Goal: Obtain resource: Download file/media

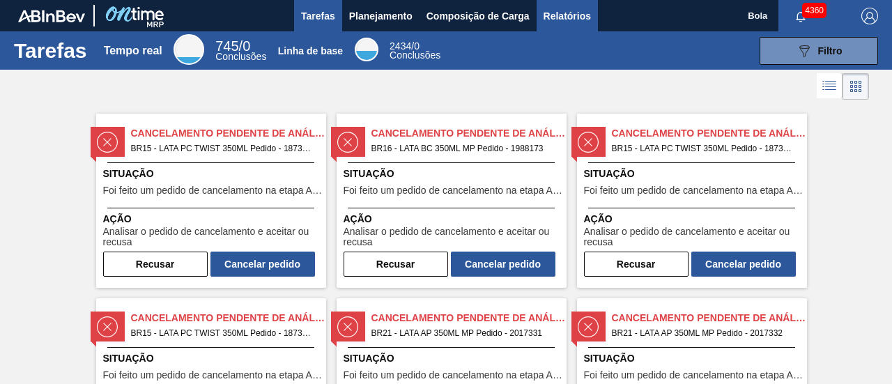
click at [548, 21] on font "Relatórios" at bounding box center [567, 16] width 47 height 17
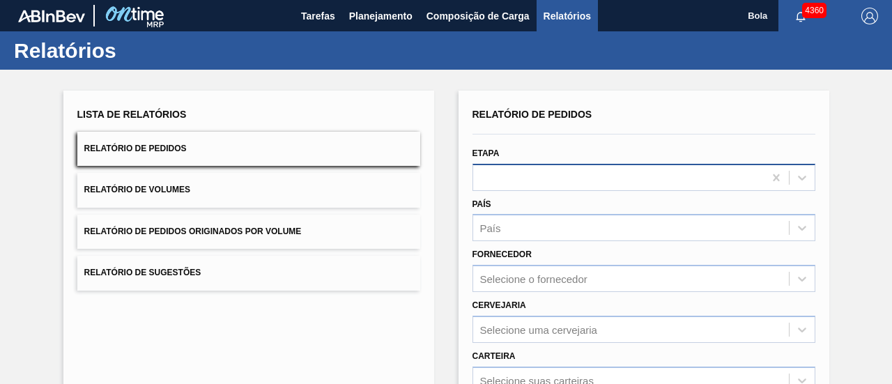
click at [537, 169] on div at bounding box center [618, 177] width 291 height 20
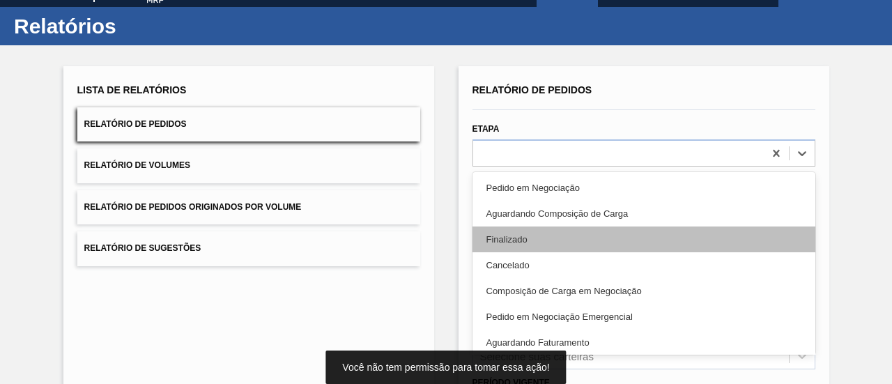
scroll to position [26, 0]
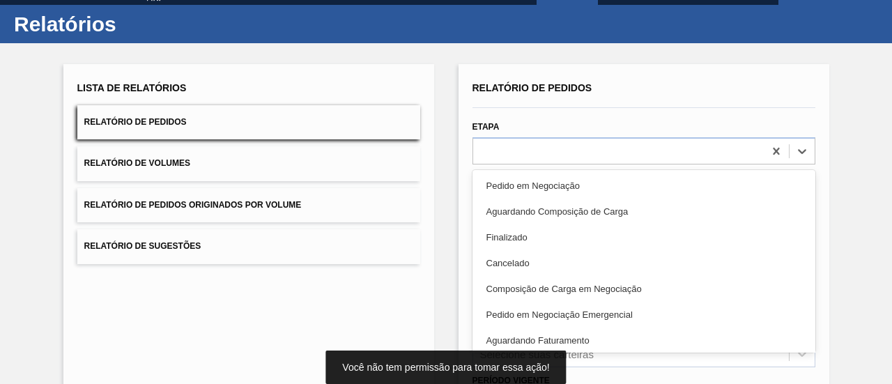
click at [556, 341] on font "Aguardando Faturamento" at bounding box center [538, 340] width 103 height 10
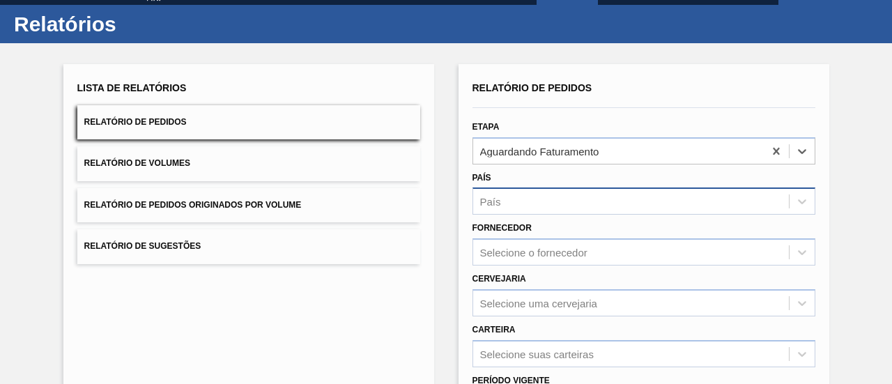
click at [528, 196] on div "País" at bounding box center [631, 202] width 316 height 20
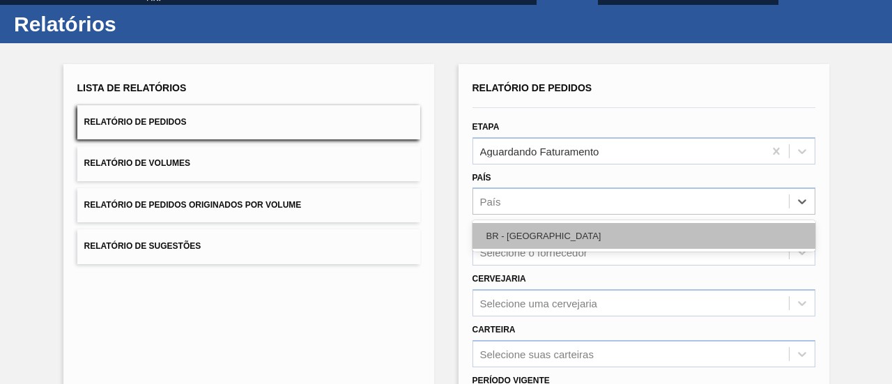
click at [534, 235] on div "BR - [GEOGRAPHIC_DATA]" at bounding box center [644, 236] width 343 height 26
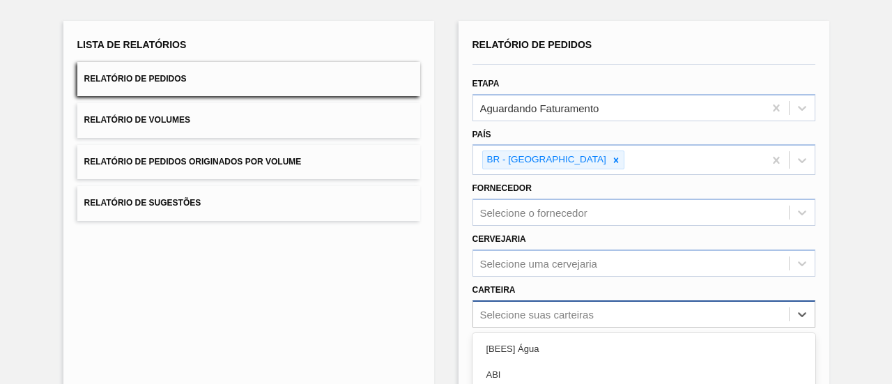
scroll to position [231, 0]
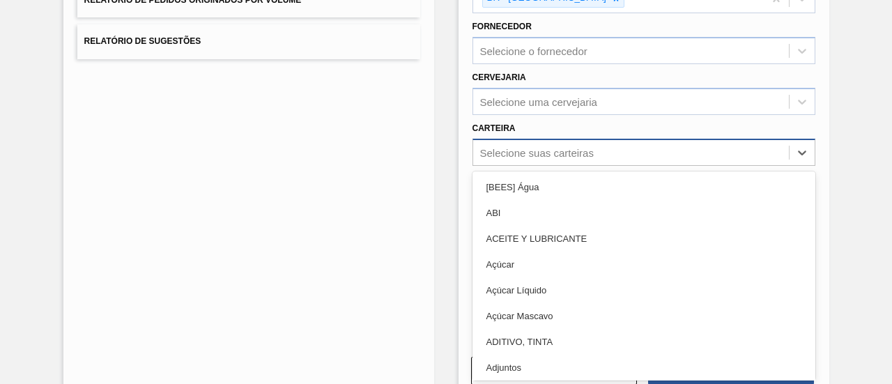
click at [526, 166] on div "option Açúcar Mascavo focused, 6 of 101. 101 results available. Use Up and Down…" at bounding box center [644, 152] width 343 height 27
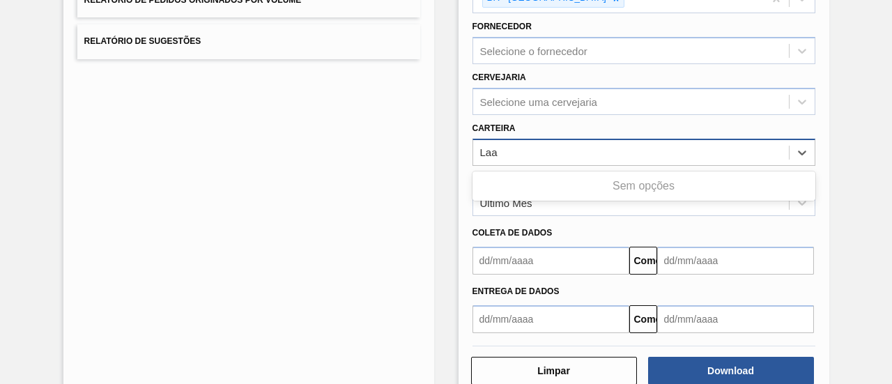
type input "La"
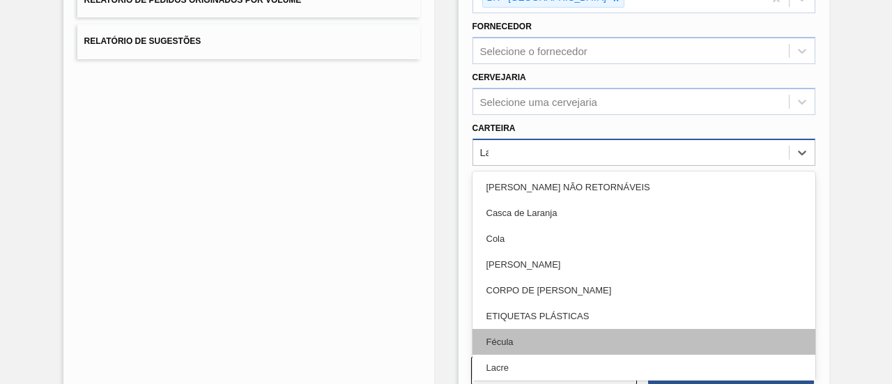
scroll to position [70, 0]
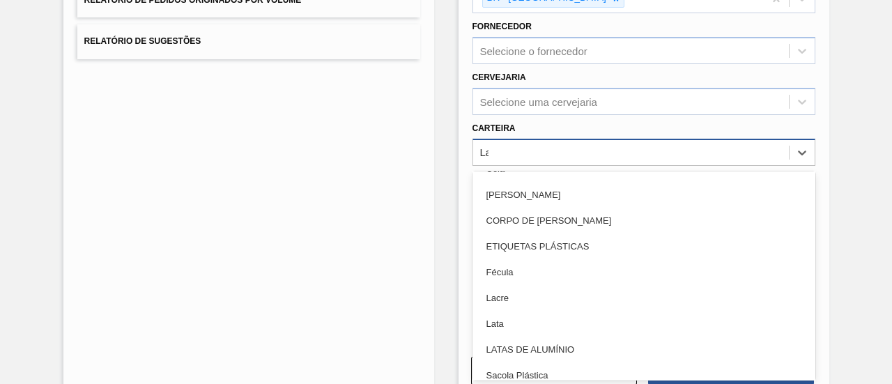
click at [517, 324] on div "Lata" at bounding box center [644, 324] width 343 height 26
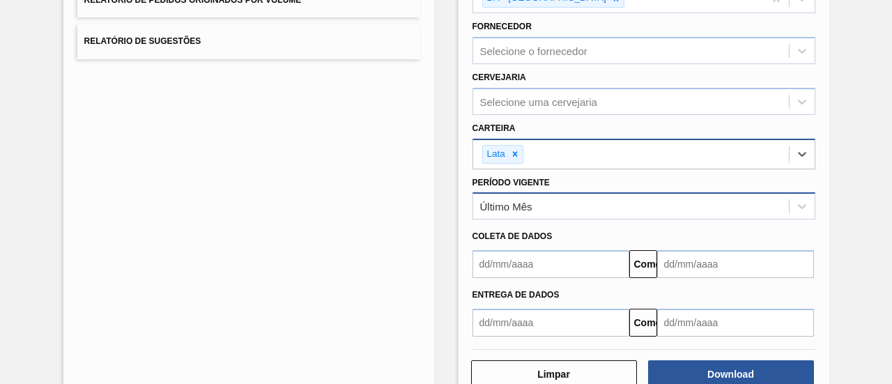
click at [510, 193] on div "Último Mês" at bounding box center [644, 205] width 343 height 27
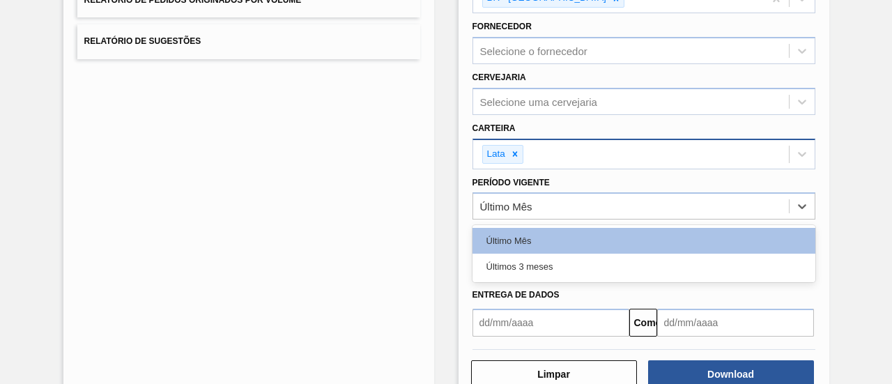
click at [528, 257] on div "Últimos 3 meses" at bounding box center [644, 267] width 343 height 26
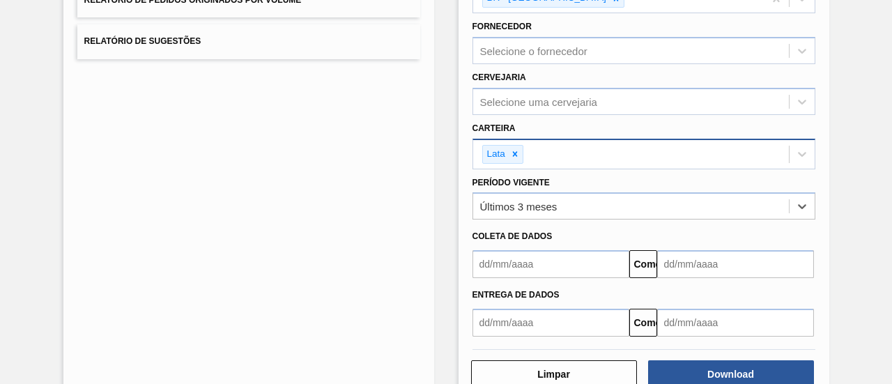
scroll to position [266, 0]
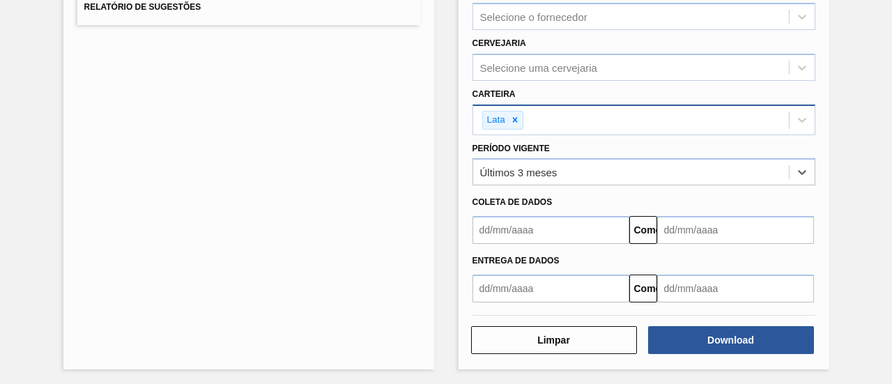
click at [556, 231] on input "text" at bounding box center [551, 230] width 157 height 28
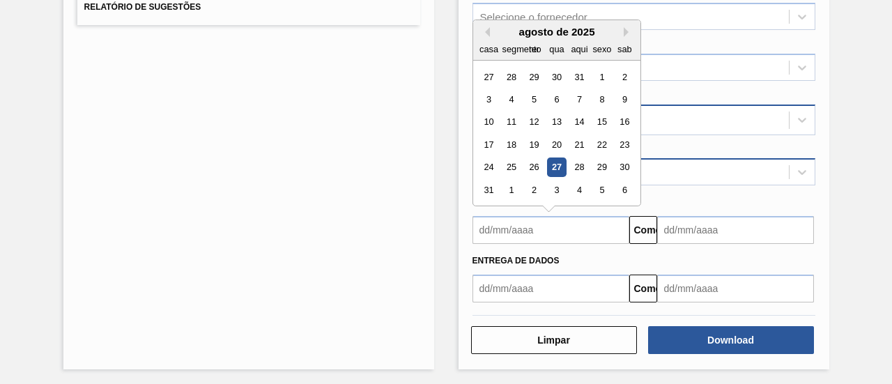
click at [563, 167] on div "27" at bounding box center [556, 167] width 19 height 19
type input "[DATE]"
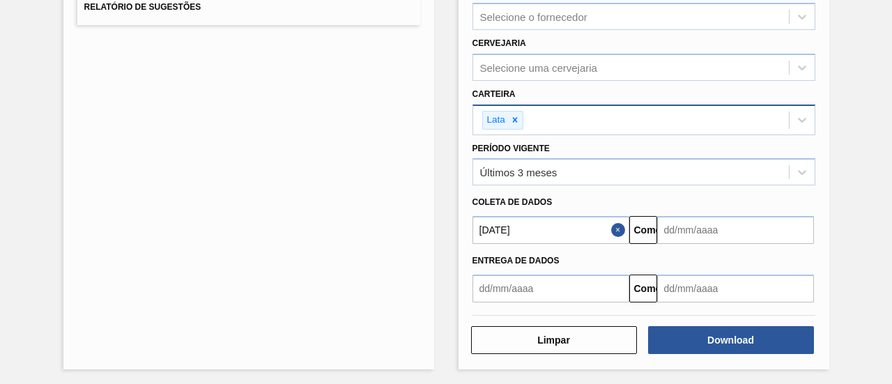
click at [754, 224] on input "text" at bounding box center [735, 230] width 157 height 28
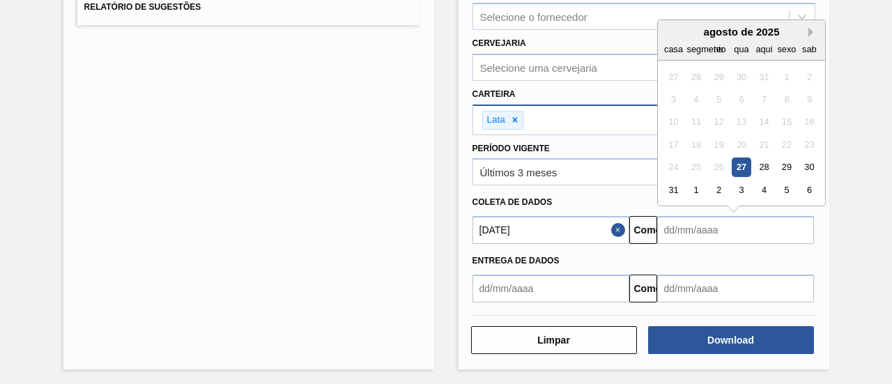
click at [809, 27] on button "Próximo mês" at bounding box center [814, 32] width 10 height 10
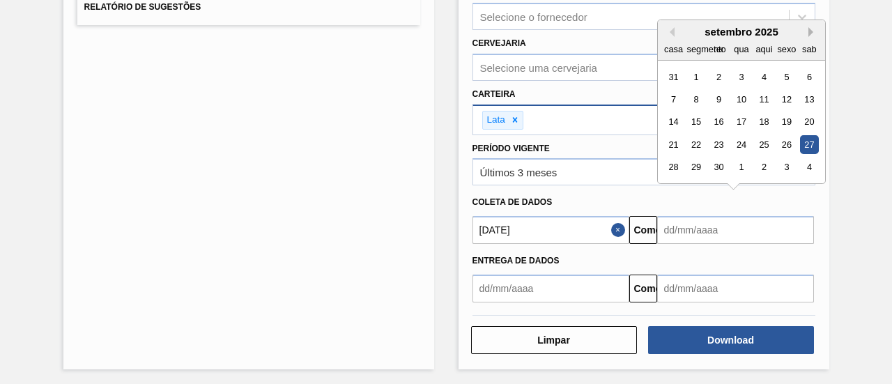
click at [809, 27] on button "Próximo mês" at bounding box center [814, 32] width 10 height 10
click at [697, 163] on div "27" at bounding box center [696, 167] width 19 height 19
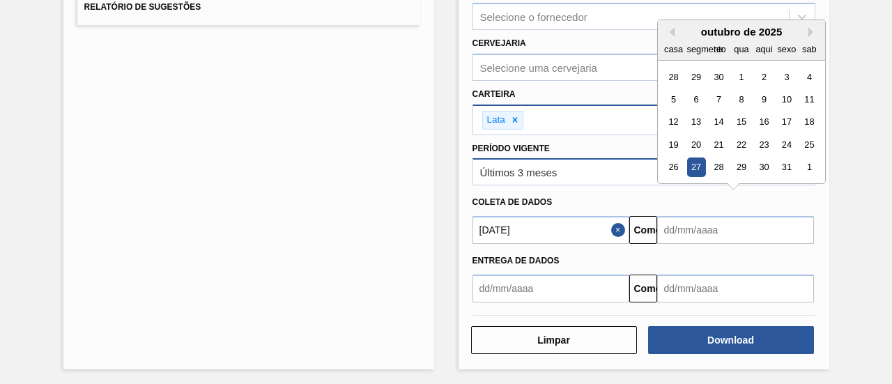
type input "[DATE]"
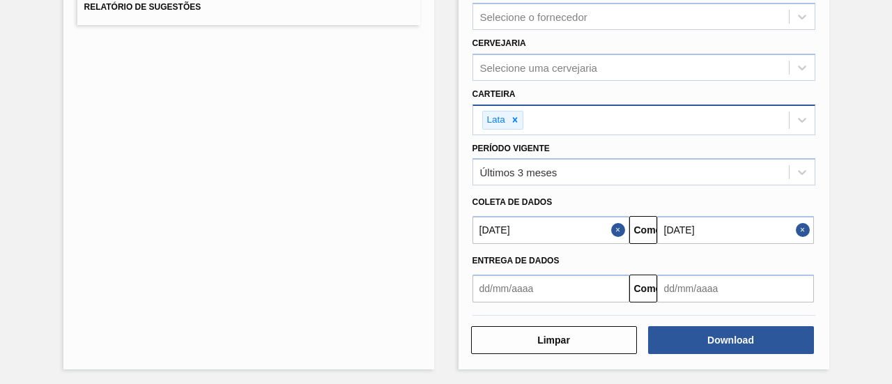
click at [708, 208] on div "Coleta de dados" at bounding box center [644, 202] width 354 height 20
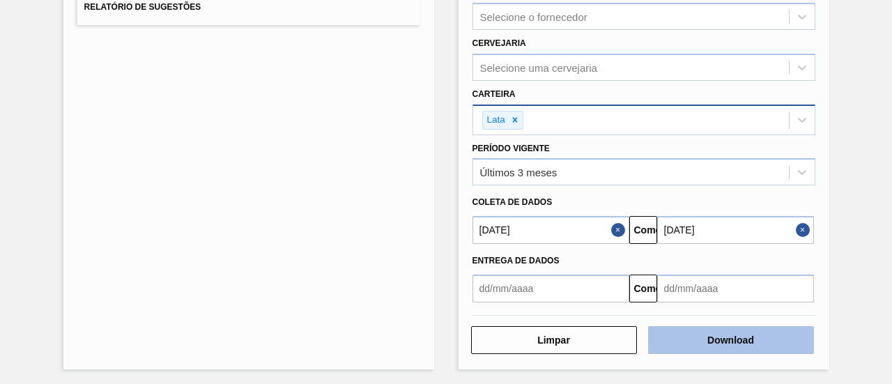
click at [708, 337] on font "Download" at bounding box center [731, 340] width 47 height 11
